Goal: Check status: Check status

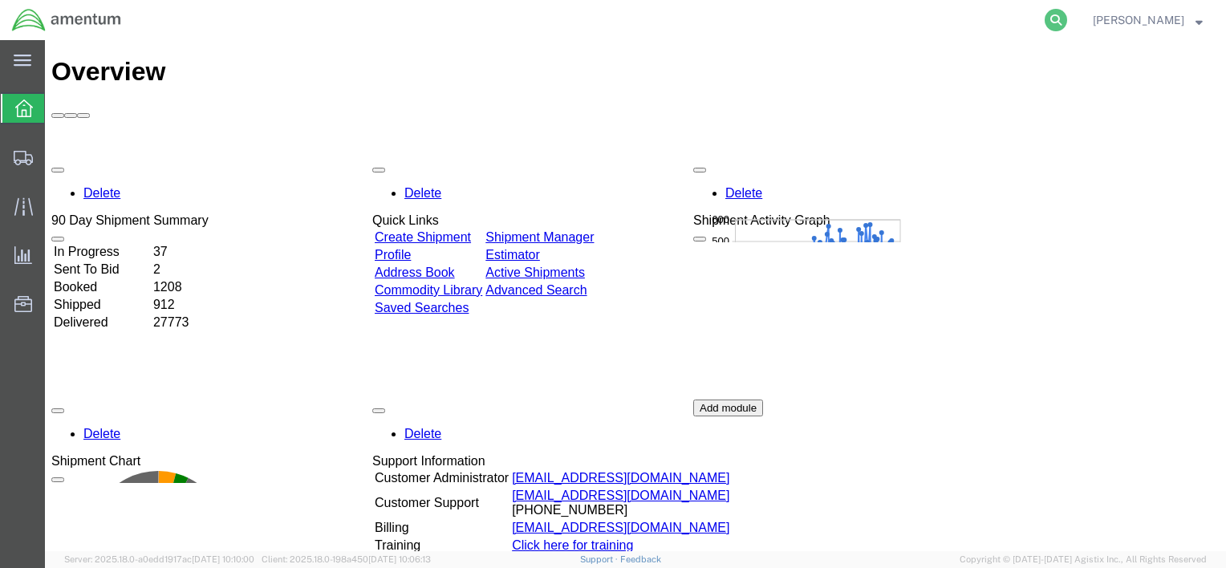
click at [1059, 16] on icon at bounding box center [1055, 20] width 22 height 22
click at [1011, 22] on input "search" at bounding box center [801, 20] width 488 height 39
type input "56729466"
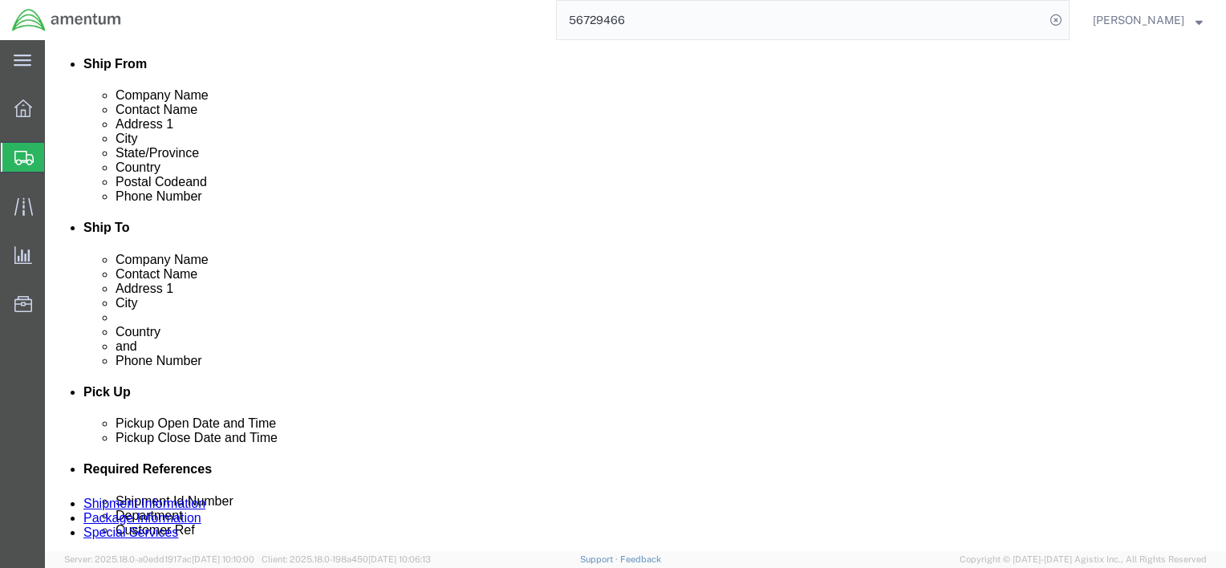
select select "49917"
select select
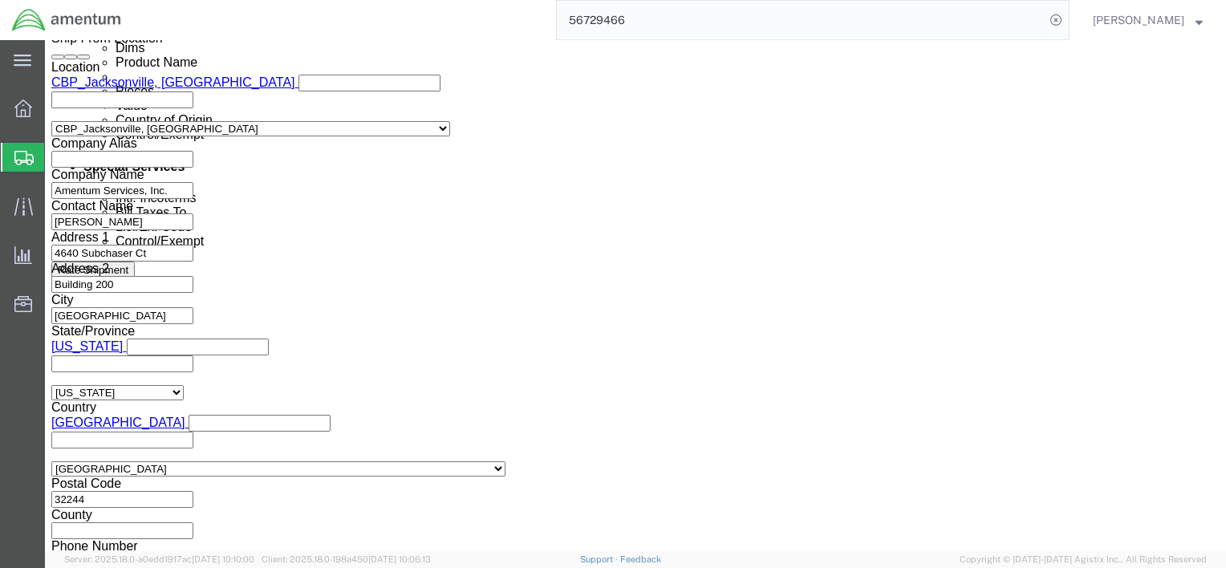
scroll to position [965, 0]
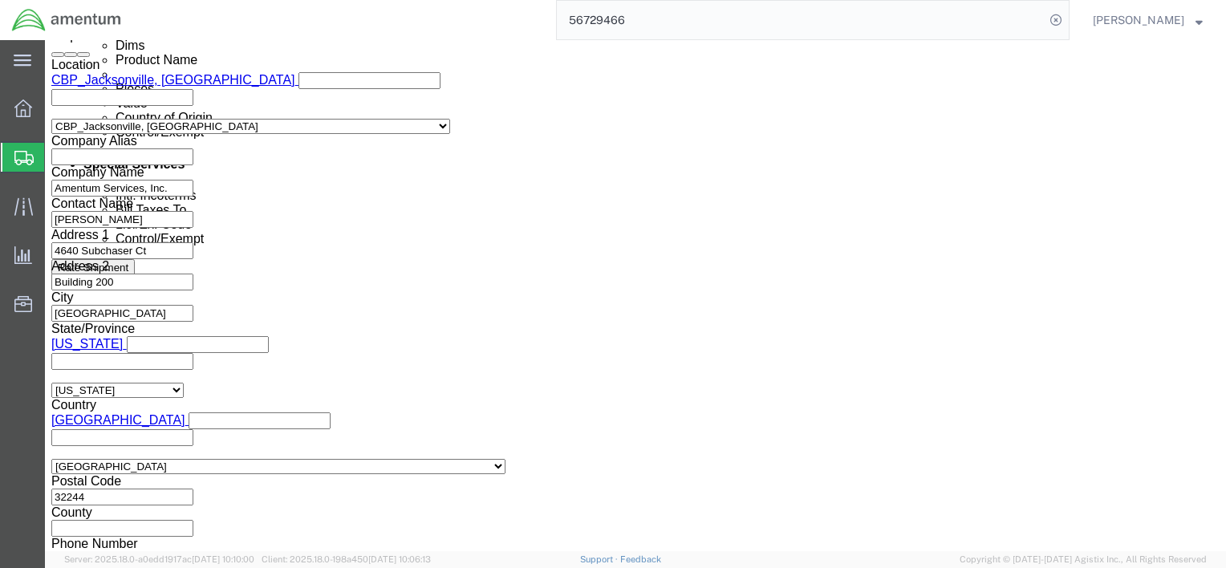
click button "Continue"
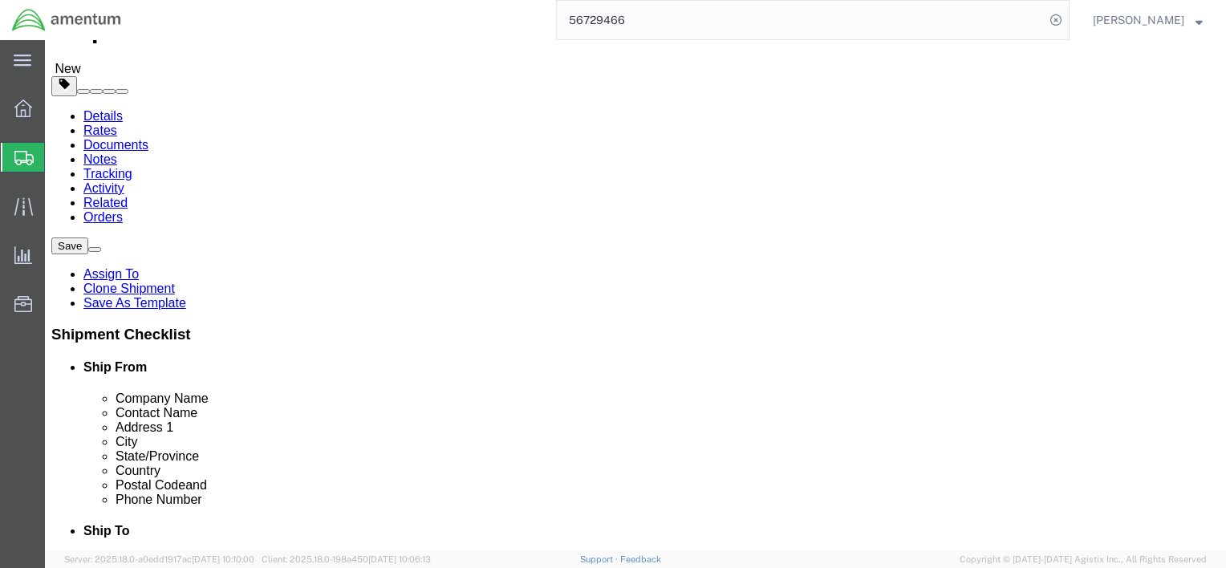
scroll to position [162, 0]
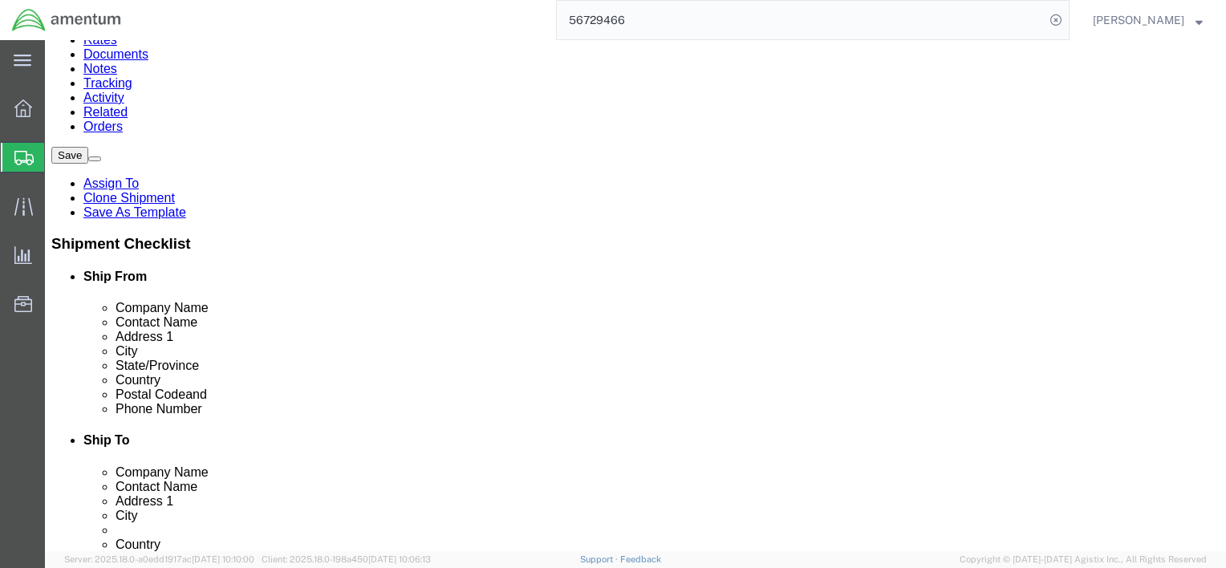
click dd "100000.00 USD"
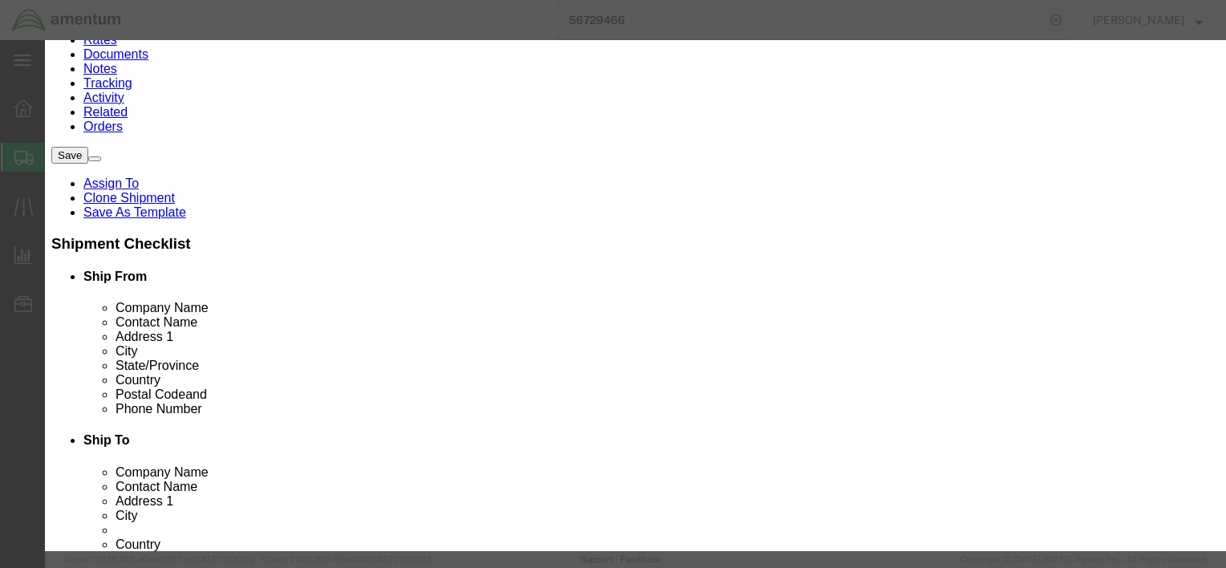
drag, startPoint x: 375, startPoint y: 292, endPoint x: 301, endPoint y: 298, distance: 74.8
click div "44160-03"
